Goal: Information Seeking & Learning: Learn about a topic

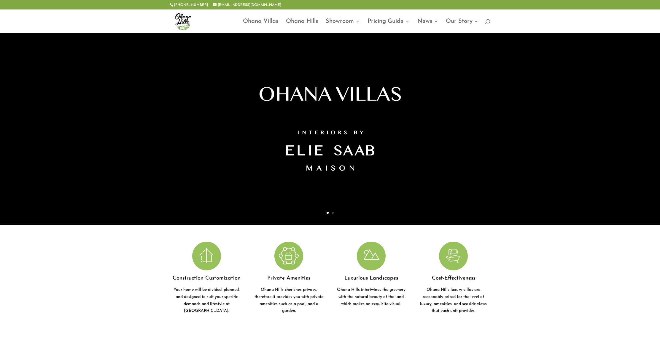
click at [260, 21] on link "Ohana Villas" at bounding box center [260, 26] width 35 height 14
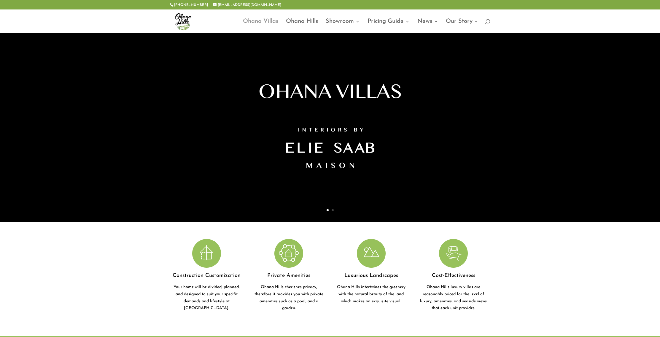
scroll to position [3, 0]
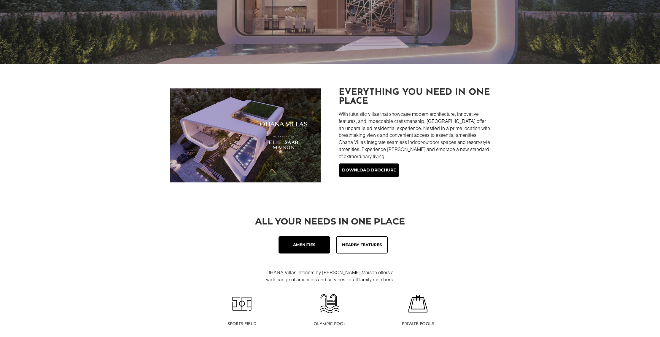
scroll to position [193, 0]
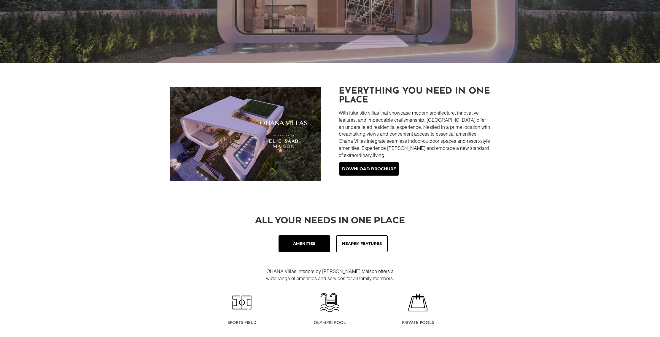
click at [359, 245] on div "Nearby Features" at bounding box center [362, 244] width 42 height 7
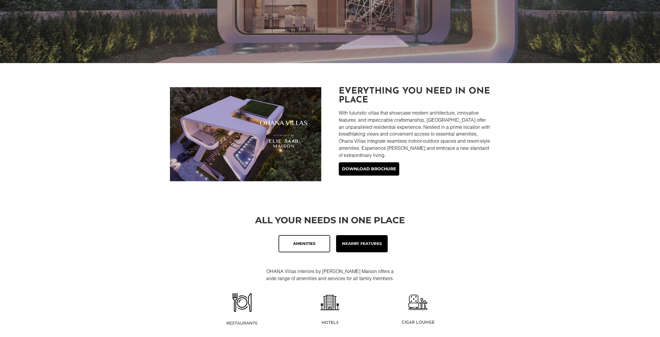
click at [475, 222] on h2 "All Your Needs In One Place" at bounding box center [330, 222] width 320 height 12
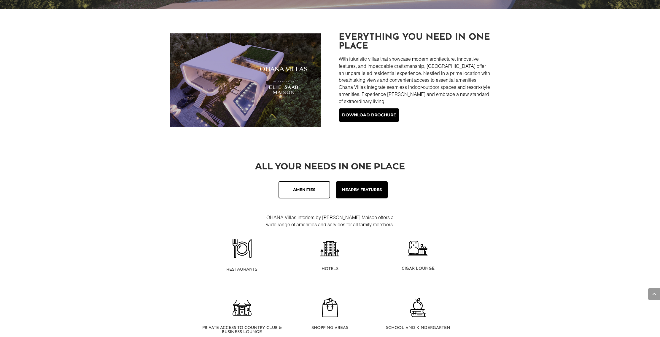
scroll to position [247, 0]
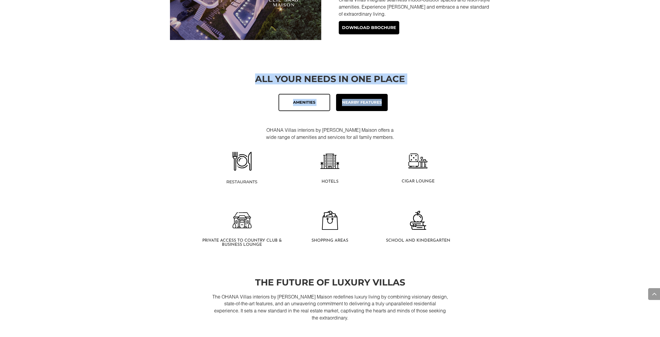
drag, startPoint x: 664, startPoint y: 85, endPoint x: 607, endPoint y: 134, distance: 75.2
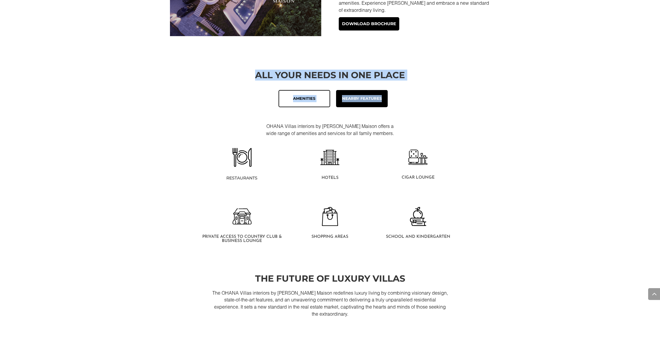
click at [246, 162] on img at bounding box center [242, 157] width 19 height 19
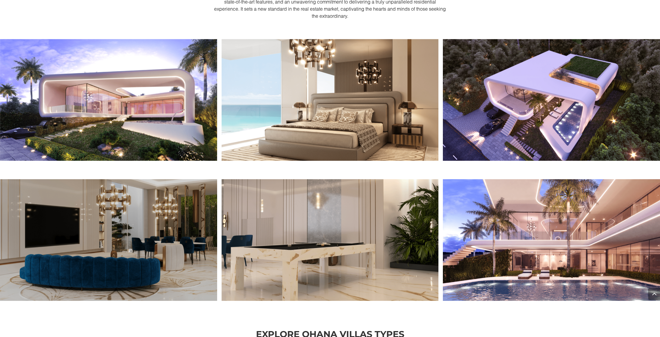
scroll to position [642, 0]
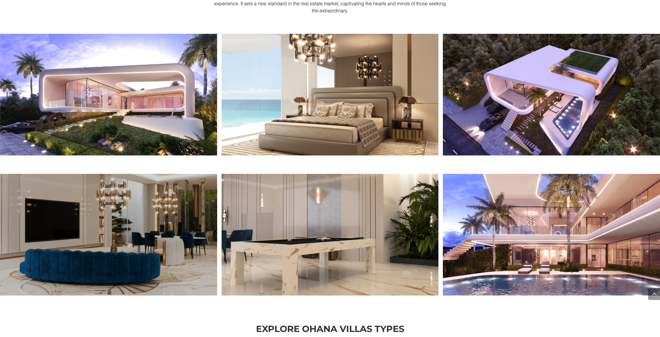
click at [217, 108] on img at bounding box center [108, 95] width 217 height 122
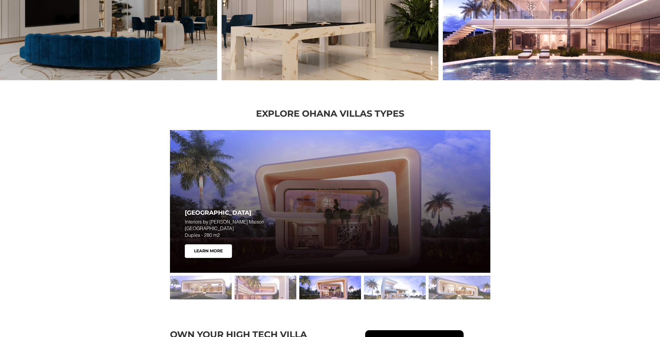
scroll to position [0, 0]
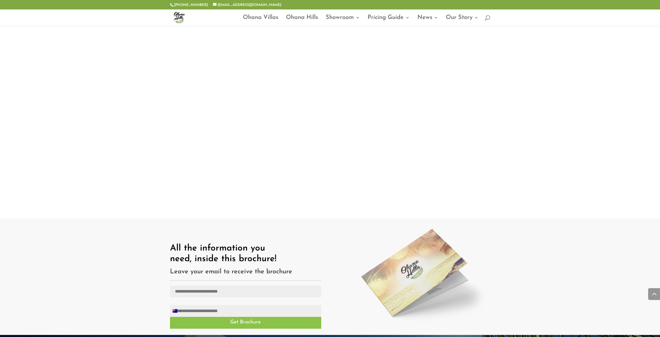
scroll to position [478, 0]
